Goal: Information Seeking & Learning: Compare options

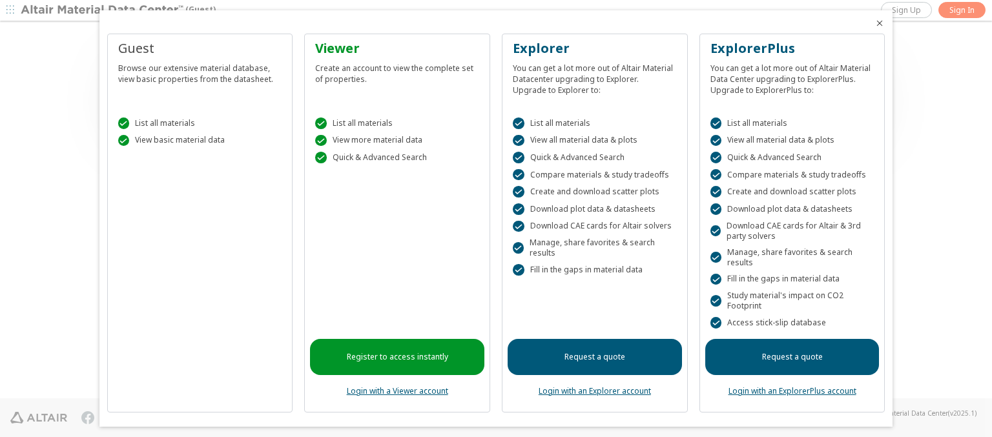
click at [874, 23] on icon "Close" at bounding box center [879, 23] width 10 height 10
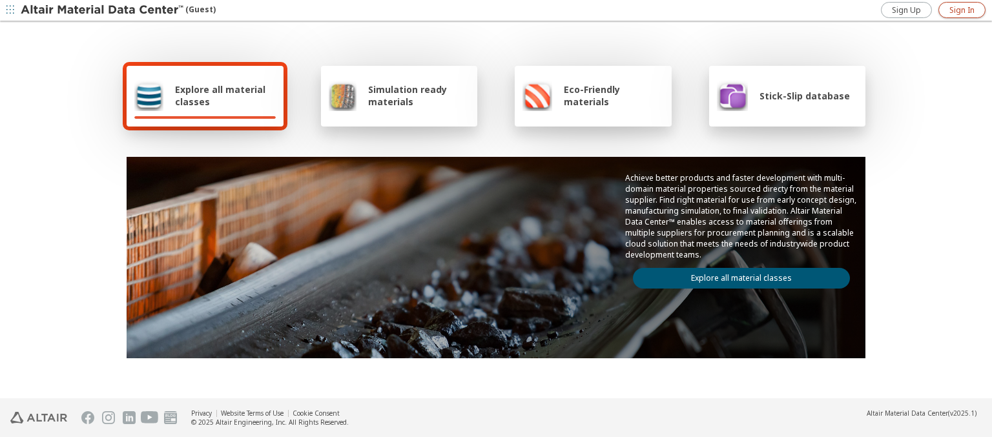
click at [962, 10] on span "Sign In" at bounding box center [961, 10] width 25 height 10
click at [103, 10] on img at bounding box center [103, 10] width 165 height 13
click at [220, 96] on span "Explore all material classes" at bounding box center [225, 95] width 101 height 25
click at [736, 275] on link "Explore all material classes" at bounding box center [741, 278] width 217 height 21
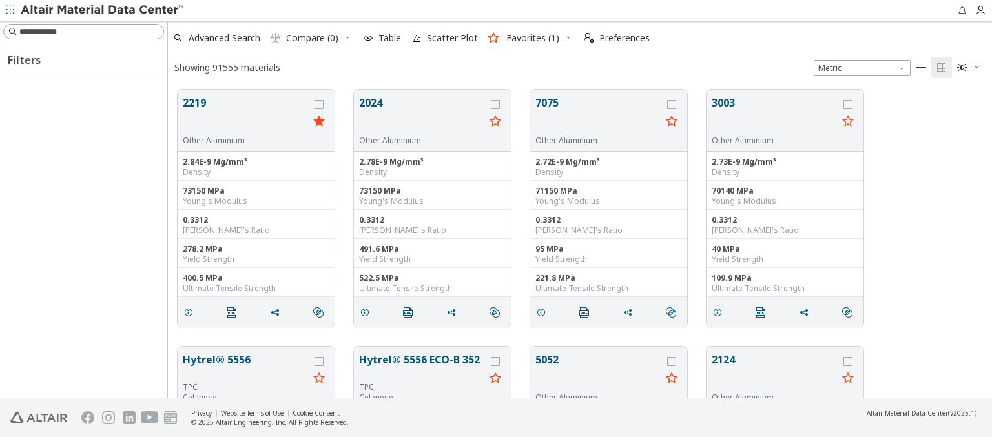
scroll to position [309, 814]
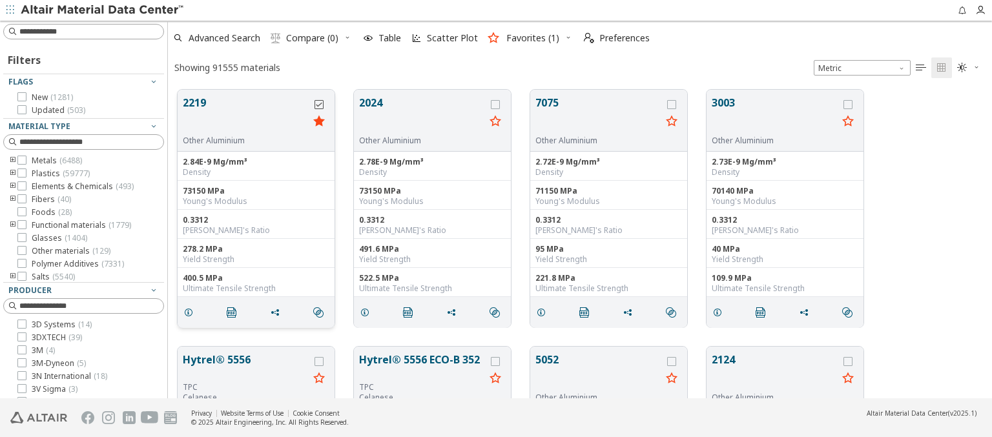
click at [320, 104] on icon "grid" at bounding box center [319, 104] width 9 height 9
click at [497, 104] on icon "grid" at bounding box center [495, 104] width 9 height 9
click at [313, 38] on span "Compare (2)" at bounding box center [312, 38] width 52 height 9
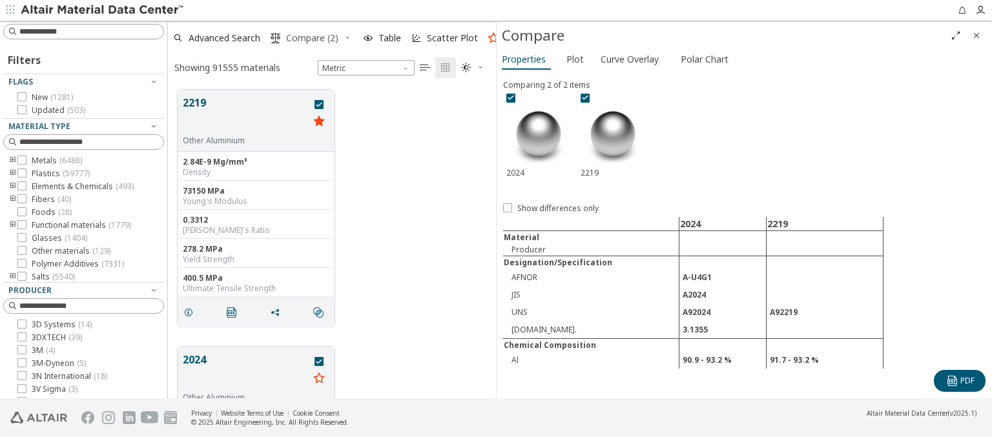
scroll to position [309, 318]
click at [629, 59] on span "Curve Overlay" at bounding box center [630, 59] width 58 height 21
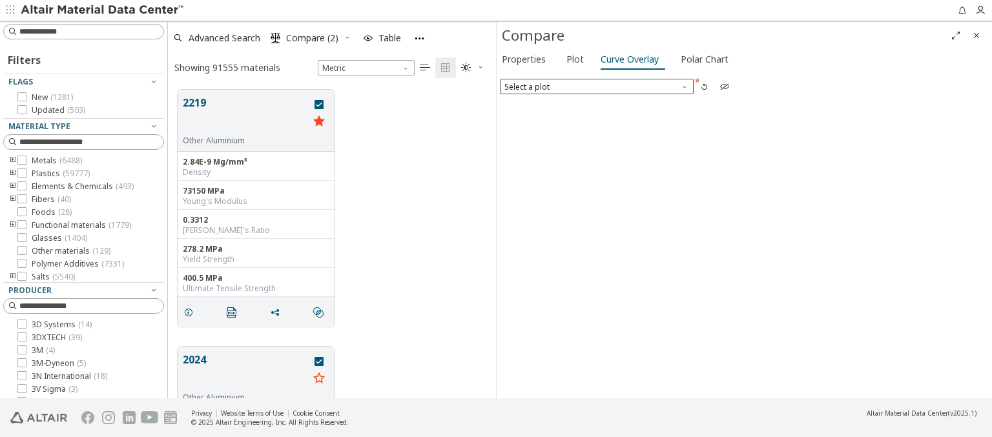
click at [596, 86] on span "Select a plot" at bounding box center [597, 86] width 194 height 15
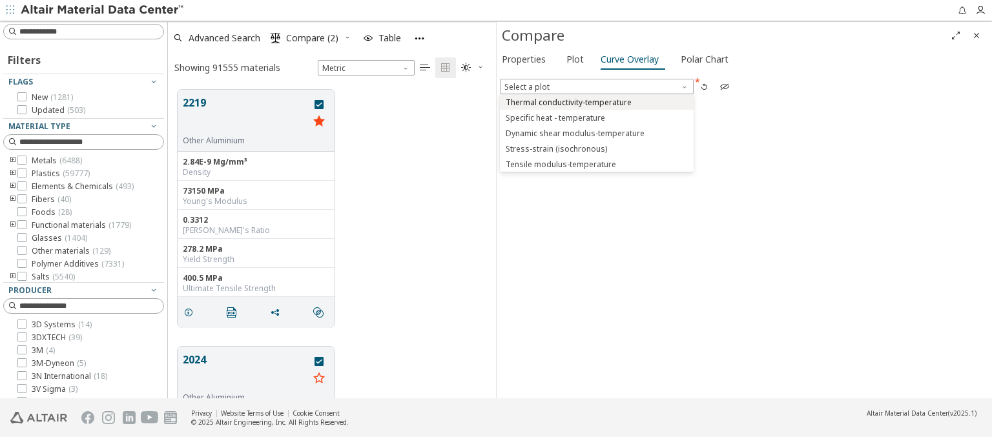
click at [596, 101] on span "Thermal conductivity-temperature" at bounding box center [569, 103] width 126 height 10
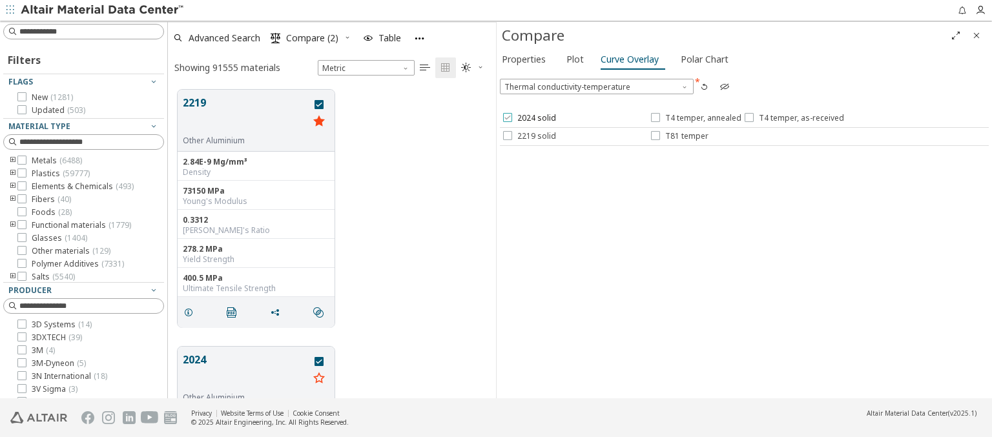
click at [528, 118] on span "2024 solid" at bounding box center [536, 118] width 39 height 10
click at [695, 118] on span "T4 temper, annealed" at bounding box center [703, 118] width 76 height 10
click at [791, 118] on span "T4 temper, as-received" at bounding box center [801, 118] width 85 height 10
click at [528, 136] on span "2219 solid" at bounding box center [536, 136] width 39 height 10
click at [679, 136] on span "T81 temper" at bounding box center [686, 136] width 43 height 10
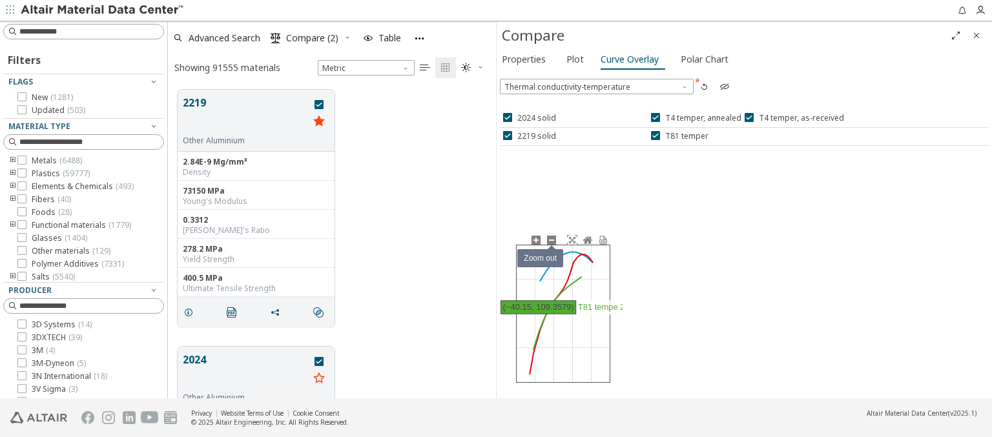
click at [551, 240] on icon at bounding box center [551, 240] width 10 height 10
